Goal: Information Seeking & Learning: Learn about a topic

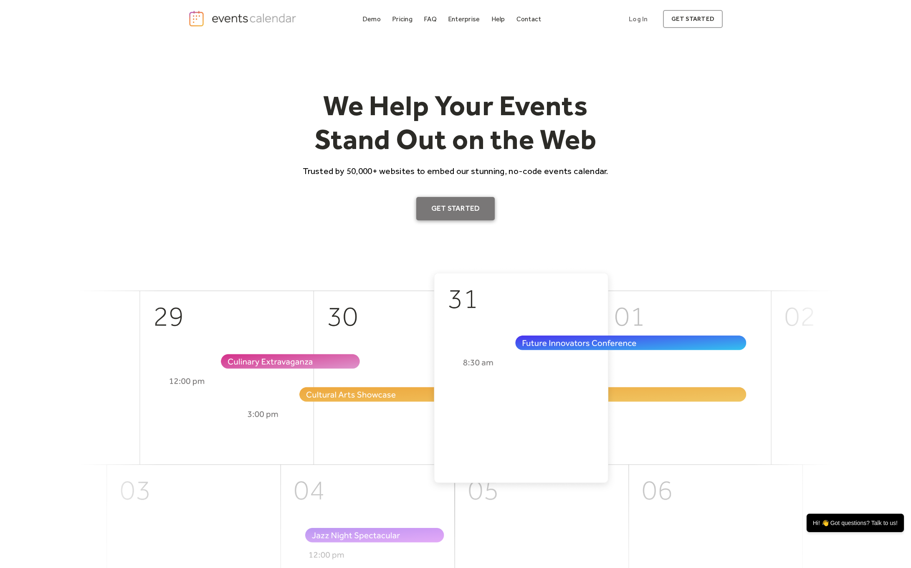
click at [462, 199] on link "Get Started" at bounding box center [455, 208] width 79 height 23
click at [197, 78] on div "We Help Your Events Stand Out on the Web Trusted by 50,000+ websites to embed o…" at bounding box center [455, 152] width 534 height 229
click at [377, 17] on div "Demo" at bounding box center [371, 19] width 18 height 5
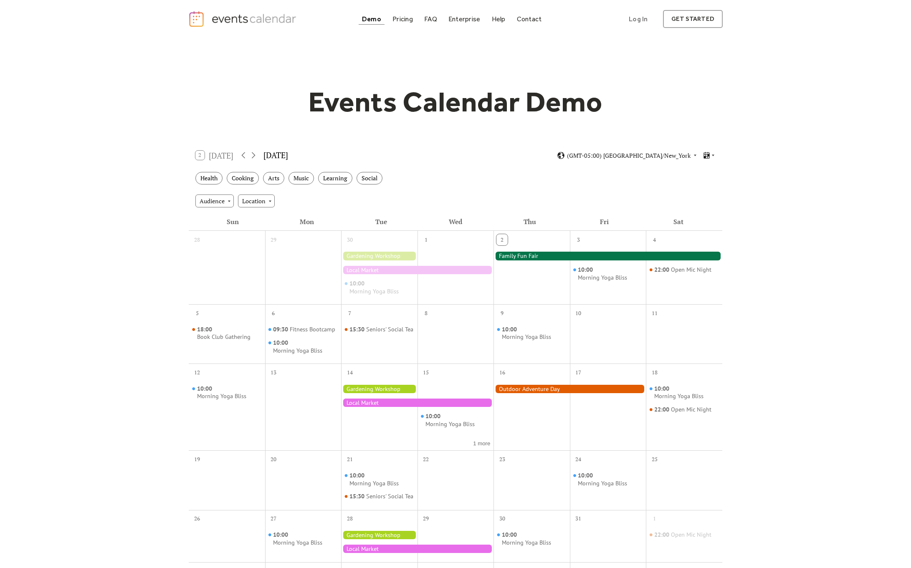
drag, startPoint x: 512, startPoint y: 262, endPoint x: 547, endPoint y: 257, distance: 35.1
click at [546, 256] on div at bounding box center [531, 274] width 76 height 54
drag, startPoint x: 550, startPoint y: 260, endPoint x: 553, endPoint y: 279, distance: 18.9
click at [553, 279] on div at bounding box center [531, 274] width 76 height 54
click at [785, 307] on div "Events Calendar Demo Loading the Events Calendar..." at bounding box center [455, 371] width 911 height 667
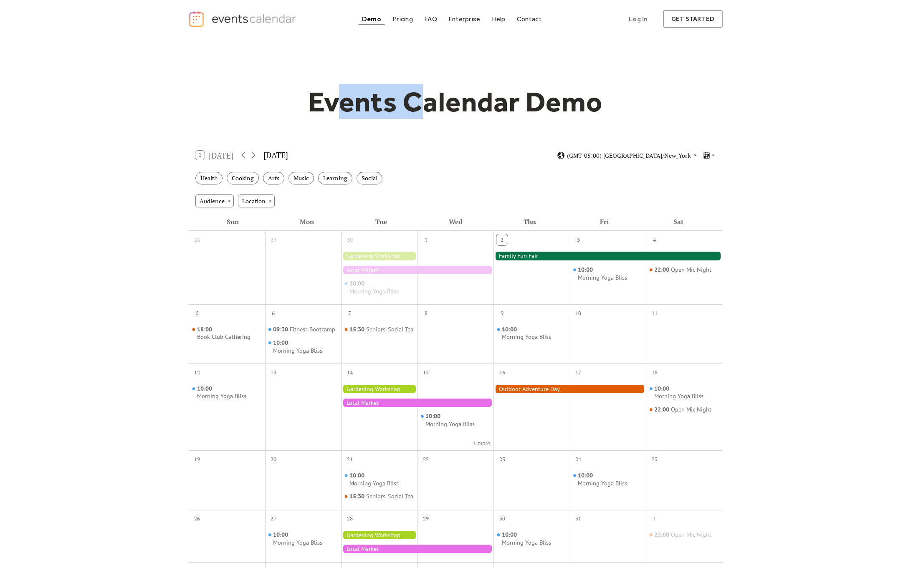
drag, startPoint x: 345, startPoint y: 102, endPoint x: 455, endPoint y: 110, distance: 110.4
click at [447, 109] on h1 "Events Calendar Demo" at bounding box center [455, 102] width 321 height 34
click at [459, 111] on h1 "Events Calendar Demo" at bounding box center [455, 102] width 321 height 34
drag, startPoint x: 482, startPoint y: 108, endPoint x: 494, endPoint y: 110, distance: 11.8
click at [494, 110] on h1 "Events Calendar Demo" at bounding box center [455, 102] width 321 height 34
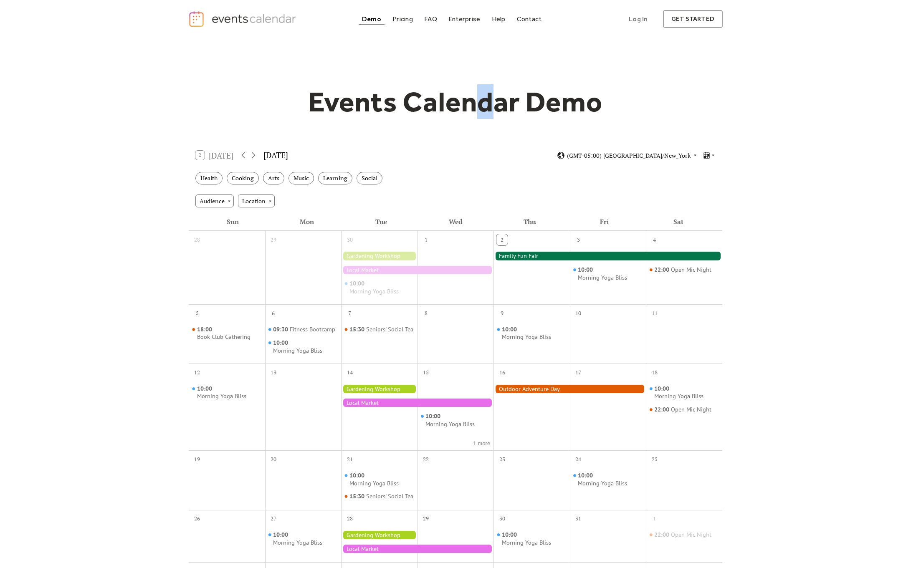
click at [494, 110] on h1 "Events Calendar Demo" at bounding box center [455, 102] width 321 height 34
click at [292, 177] on div "Music" at bounding box center [300, 178] width 25 height 13
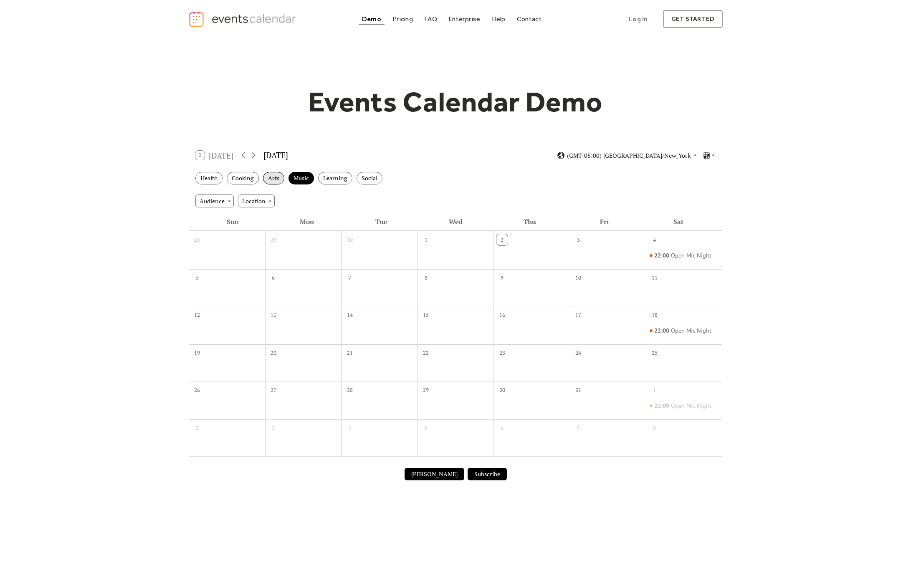
click at [279, 178] on div "Arts" at bounding box center [273, 178] width 21 height 13
click at [259, 178] on div "Cooking" at bounding box center [243, 178] width 32 height 13
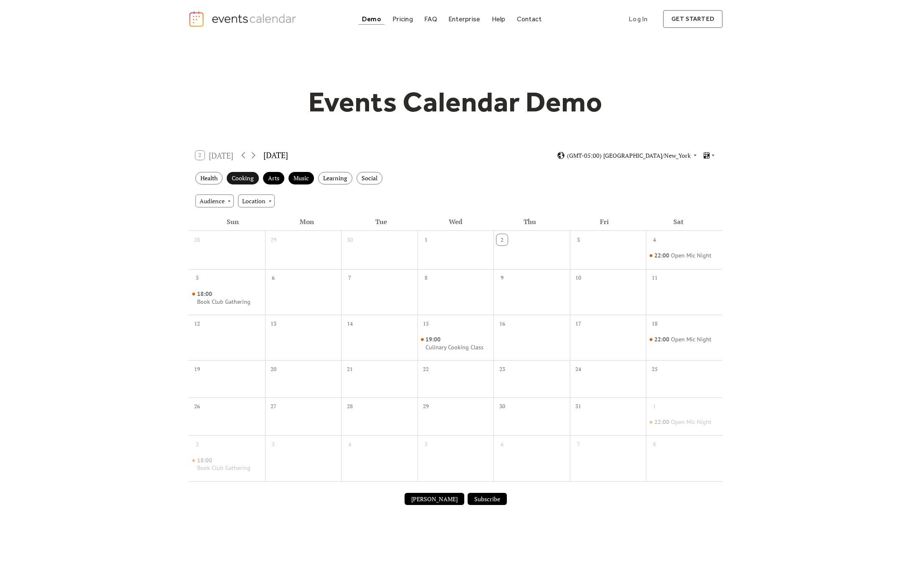
click at [235, 179] on div "Cooking" at bounding box center [243, 178] width 32 height 13
click at [230, 179] on div "Cooking" at bounding box center [243, 178] width 32 height 13
click at [215, 178] on div "Health" at bounding box center [208, 178] width 27 height 13
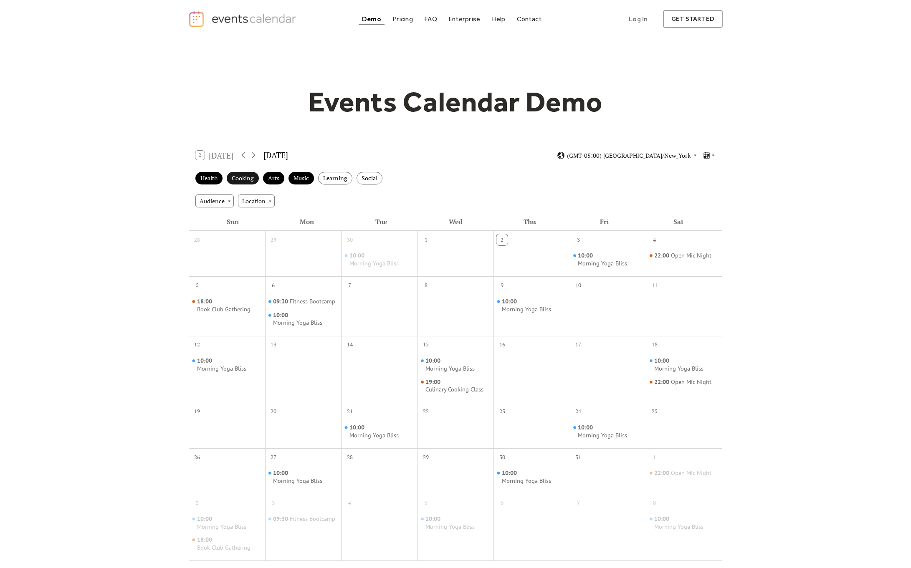
click at [233, 178] on div "Cooking" at bounding box center [243, 178] width 32 height 13
click at [279, 181] on div "Arts" at bounding box center [273, 178] width 21 height 13
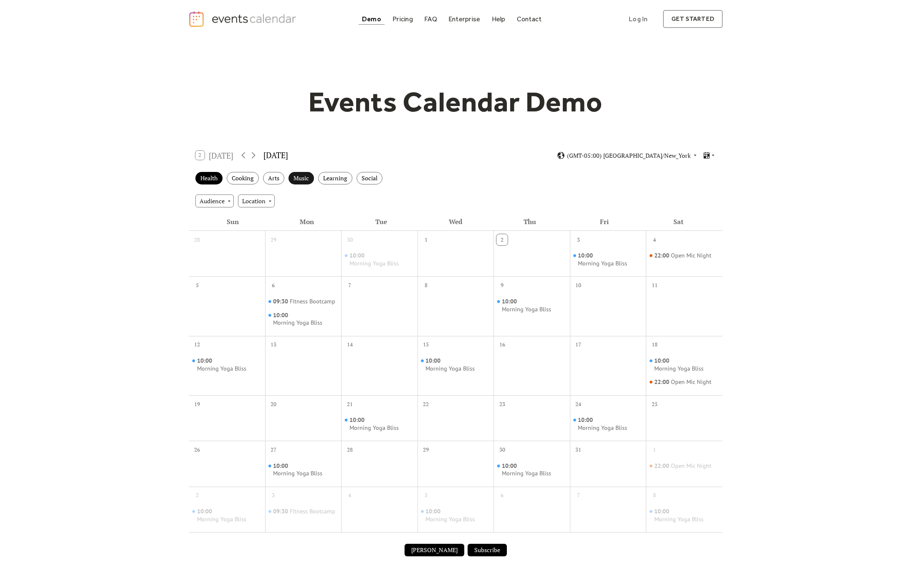
click at [291, 177] on div "Music" at bounding box center [300, 178] width 25 height 13
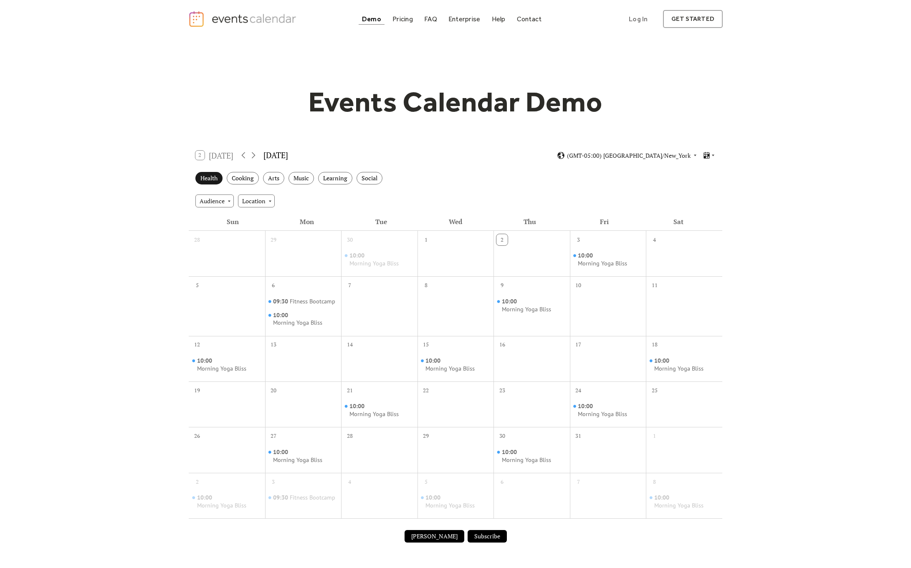
click at [201, 179] on div "Health" at bounding box center [208, 178] width 27 height 13
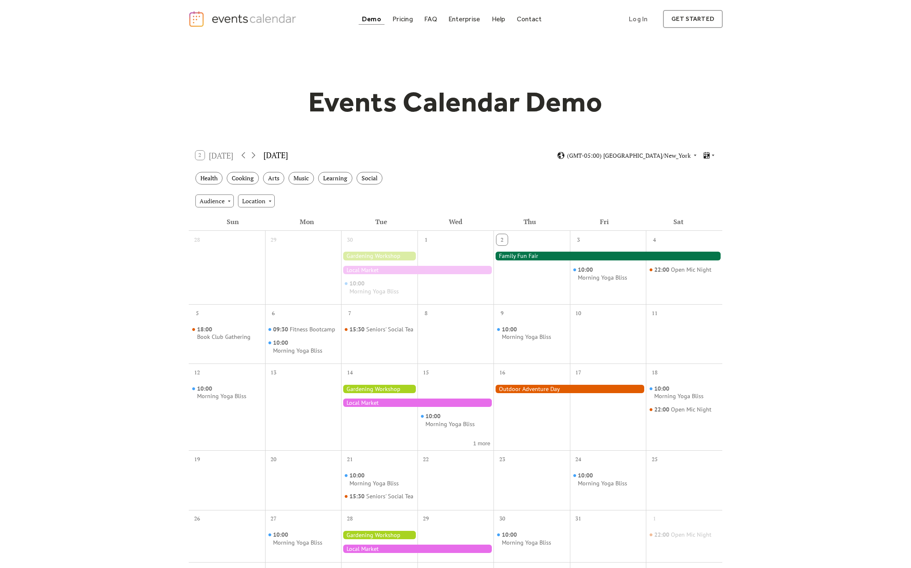
click at [144, 180] on div "Events Calendar Demo Loading the Events Calendar..." at bounding box center [455, 371] width 911 height 667
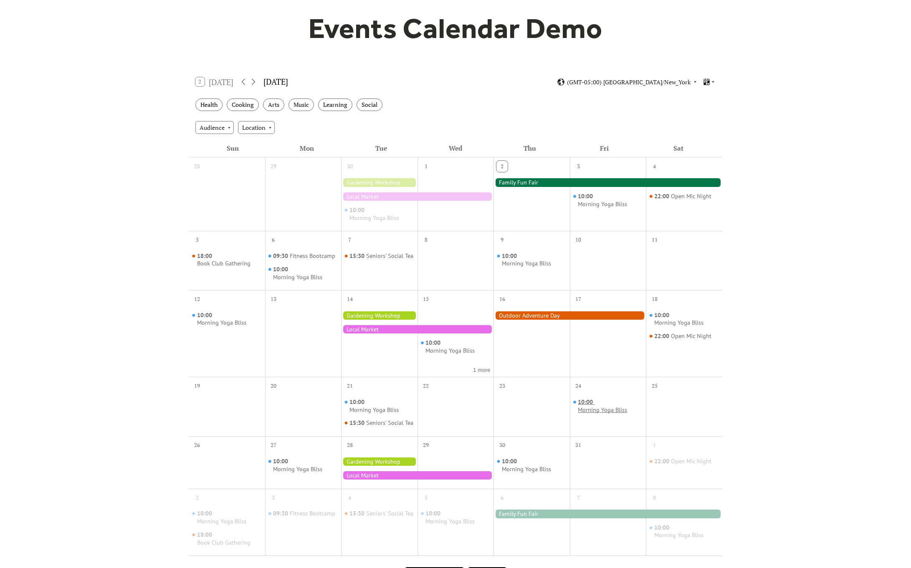
scroll to position [141, 0]
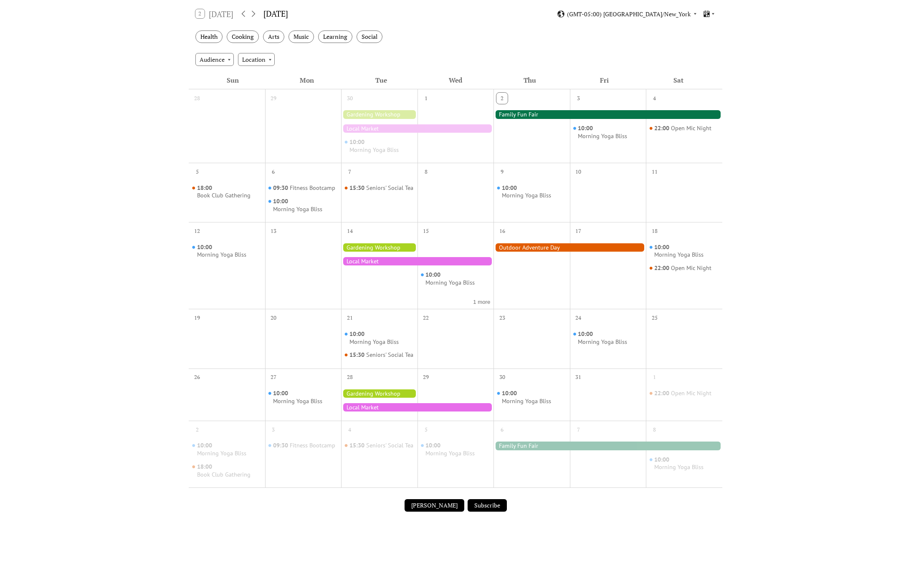
click at [442, 504] on button "[PERSON_NAME]" at bounding box center [434, 505] width 60 height 13
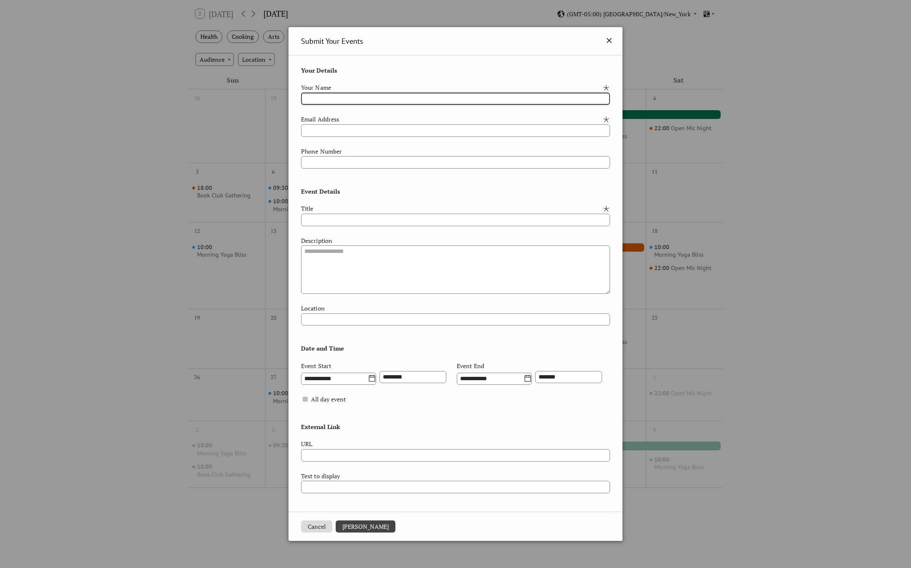
click at [611, 37] on icon at bounding box center [609, 40] width 10 height 10
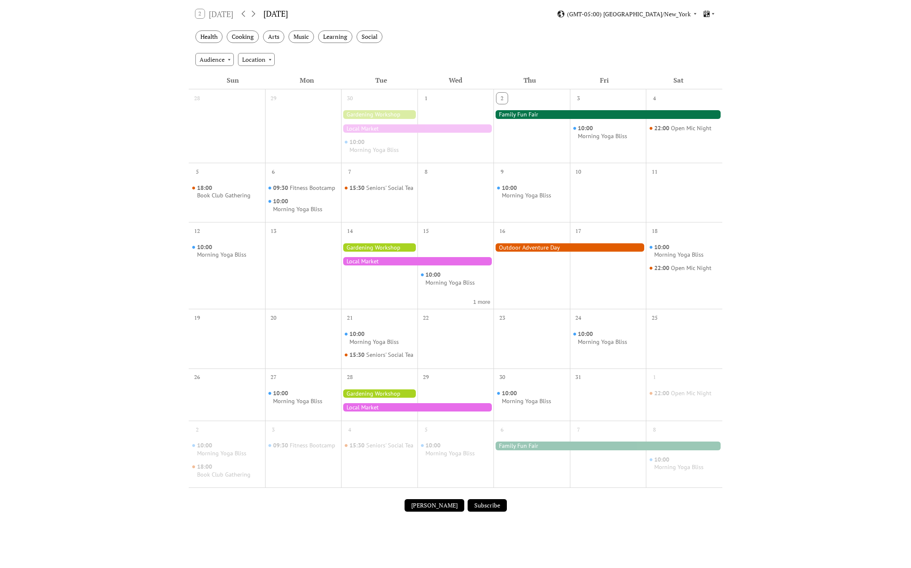
click at [632, 39] on div "Health Cooking Arts Music Learning Social" at bounding box center [455, 36] width 533 height 23
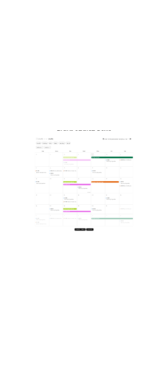
scroll to position [119, 0]
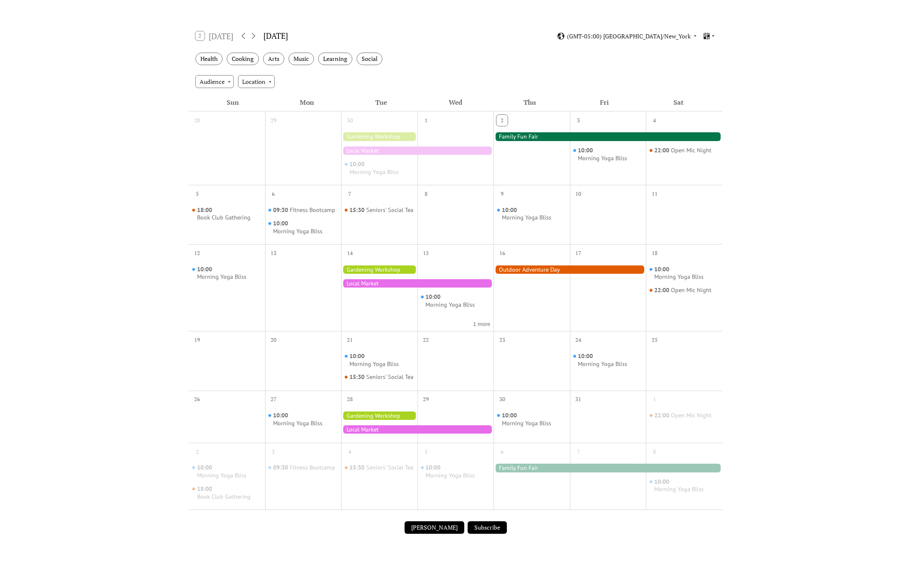
click at [732, 71] on div "Events Calendar Demo Loading the Events Calendar..." at bounding box center [455, 252] width 911 height 667
click at [612, 22] on div "Events Calendar Demo Loading the Events Calendar..." at bounding box center [455, 252] width 534 height 667
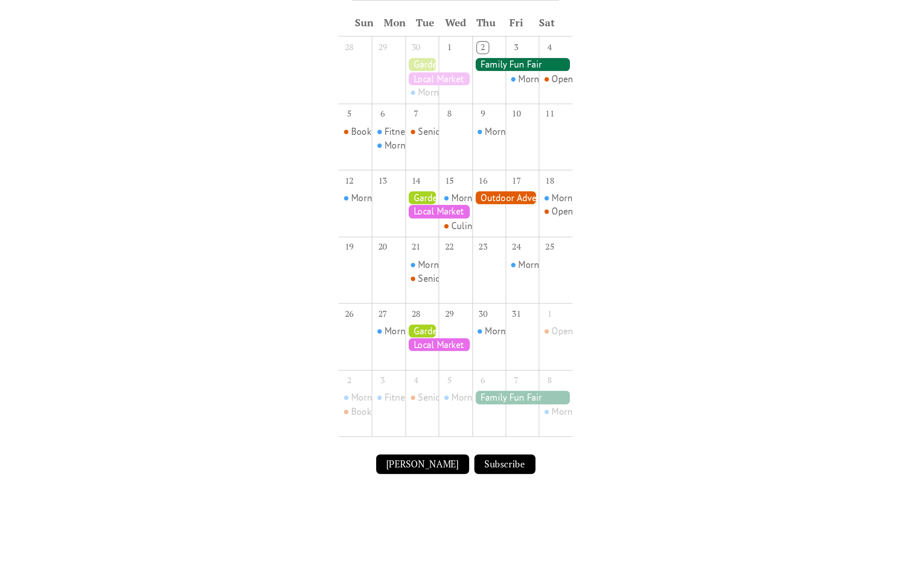
scroll to position [202, 0]
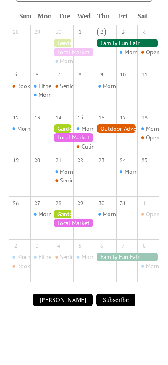
click at [80, 227] on div at bounding box center [73, 223] width 43 height 8
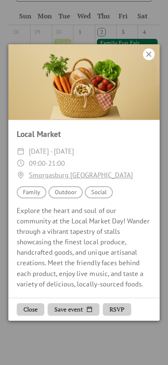
click at [147, 55] on icon at bounding box center [148, 54] width 5 height 5
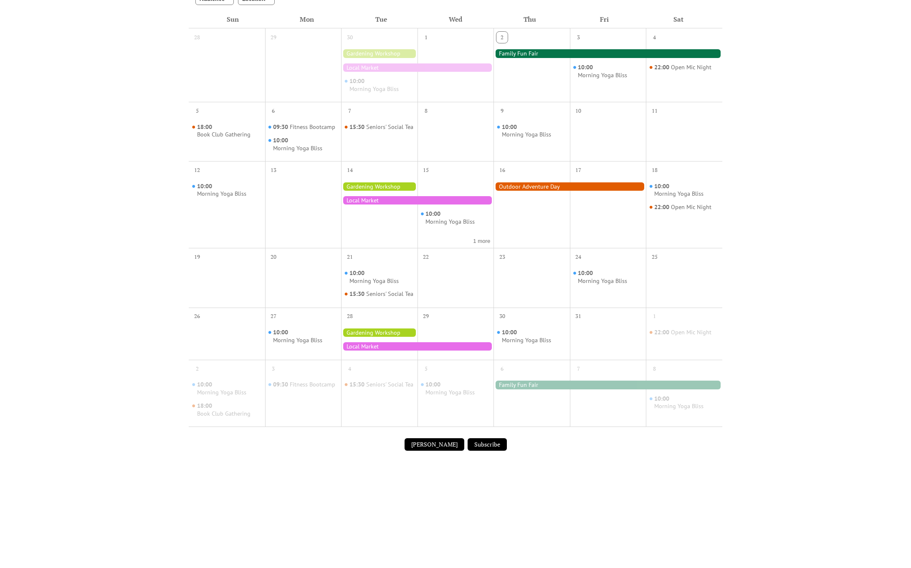
click at [167, 292] on div "Events Calendar Demo Loading the Events Calendar..." at bounding box center [455, 169] width 911 height 667
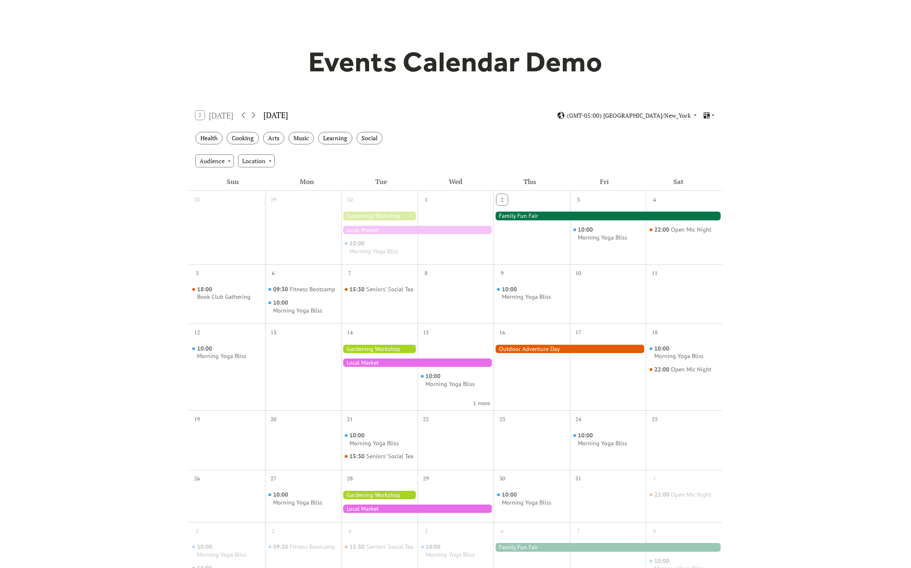
scroll to position [38, 0]
